Goal: Find specific page/section: Find specific page/section

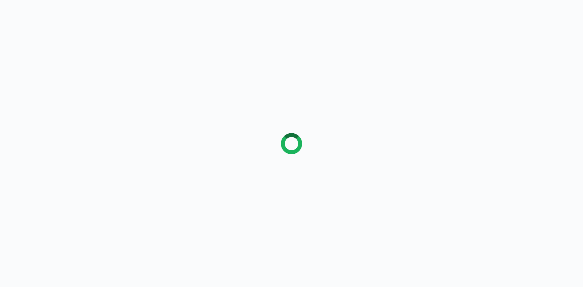
click at [137, 131] on div at bounding box center [291, 143] width 583 height 287
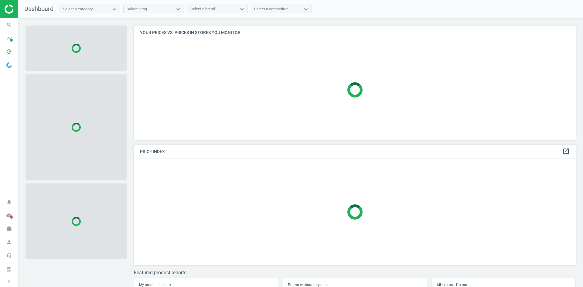
scroll to position [124, 447]
click at [12, 26] on icon "search" at bounding box center [9, 25] width 12 height 12
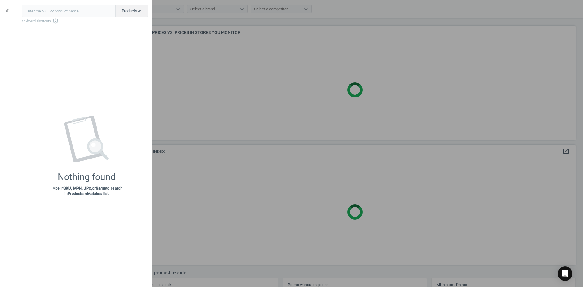
click at [28, 13] on input "text" at bounding box center [69, 11] width 94 height 12
type input "11903686"
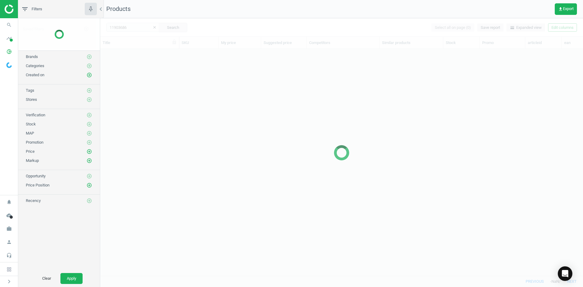
scroll to position [217, 478]
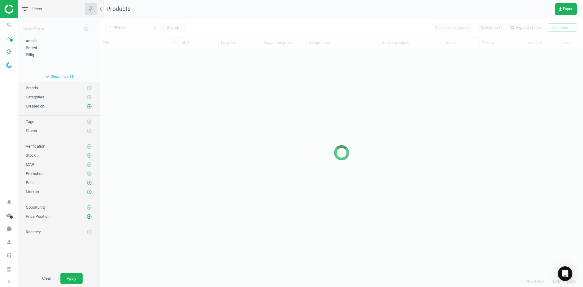
click at [155, 89] on div at bounding box center [341, 152] width 483 height 269
